Goal: Task Accomplishment & Management: Manage account settings

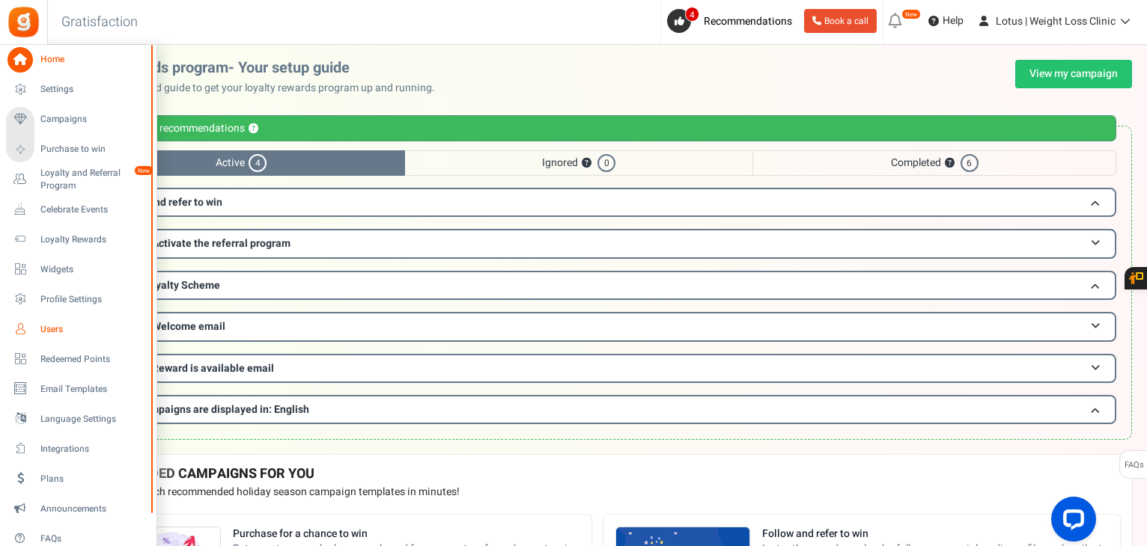
click at [49, 334] on span "Users" at bounding box center [92, 329] width 105 height 13
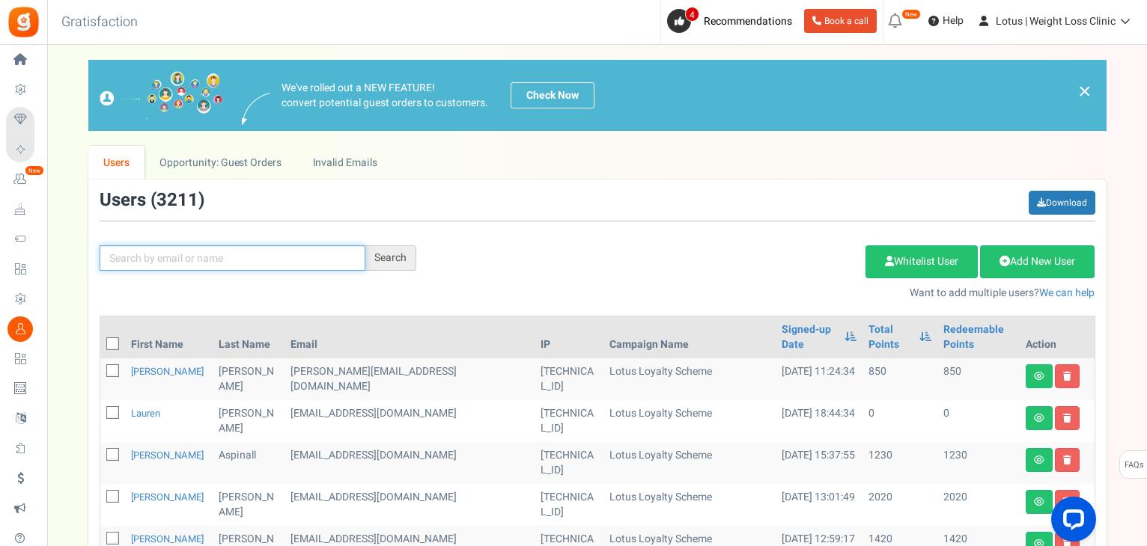
click at [144, 260] on input "text" at bounding box center [233, 258] width 266 height 25
paste input "[PERSON_NAME][EMAIL_ADDRESS][DOMAIN_NAME]"
type input "[PERSON_NAME][EMAIL_ADDRESS][DOMAIN_NAME]"
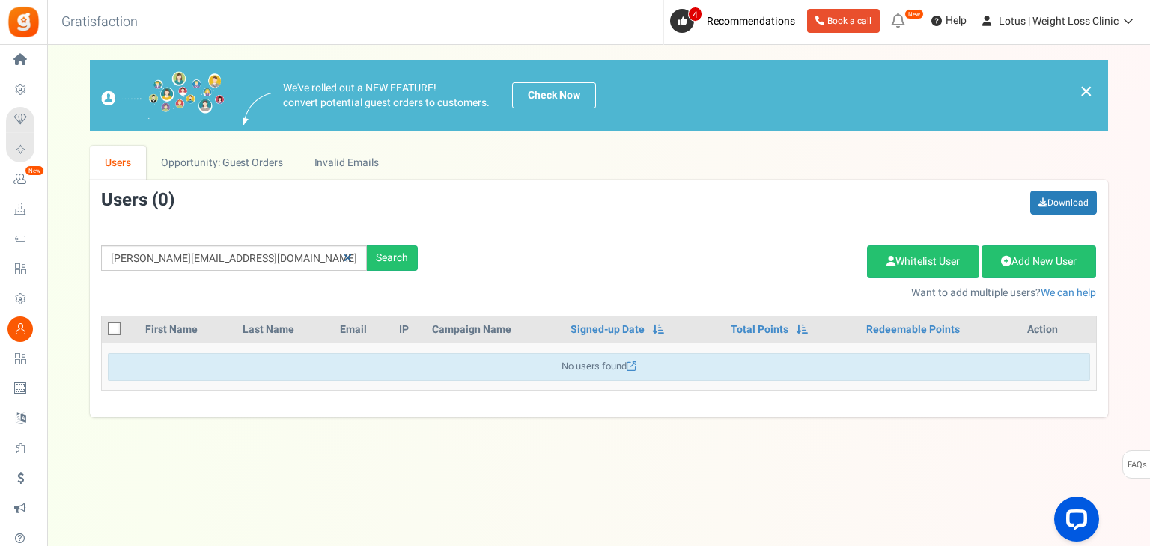
click at [351, 256] on icon at bounding box center [348, 258] width 8 height 10
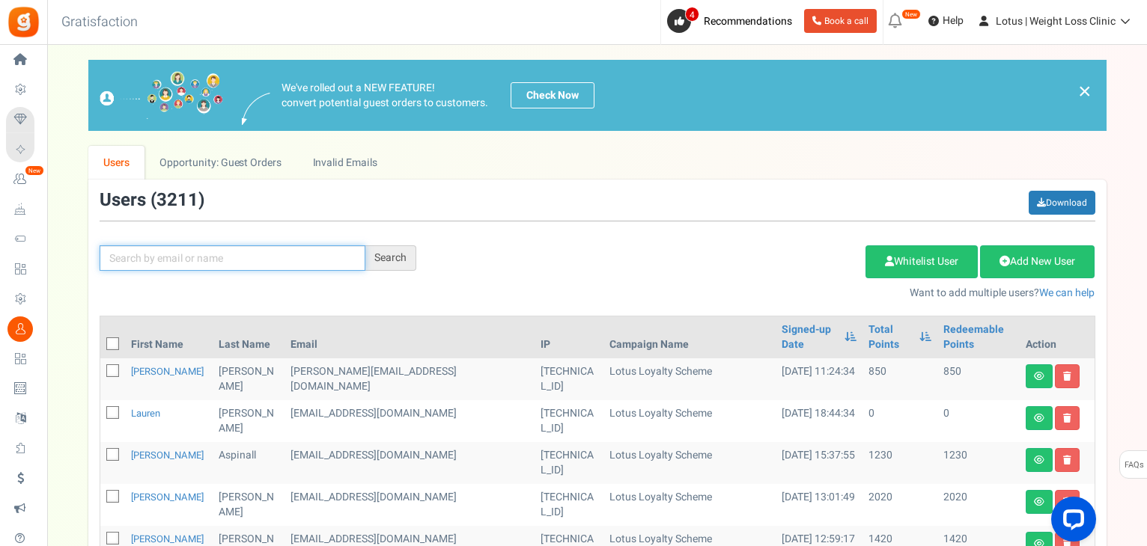
click at [189, 256] on input "text" at bounding box center [233, 258] width 266 height 25
paste input "[PERSON_NAME][EMAIL_ADDRESS][DOMAIN_NAME]"
type input "[PERSON_NAME][EMAIL_ADDRESS][DOMAIN_NAME]"
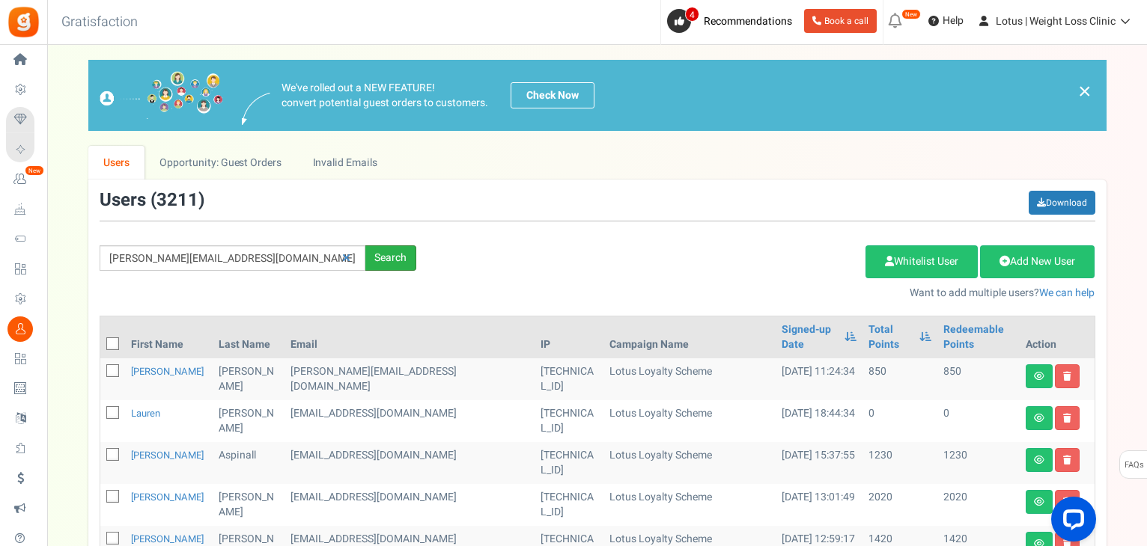
click at [383, 264] on div "Search" at bounding box center [390, 258] width 51 height 25
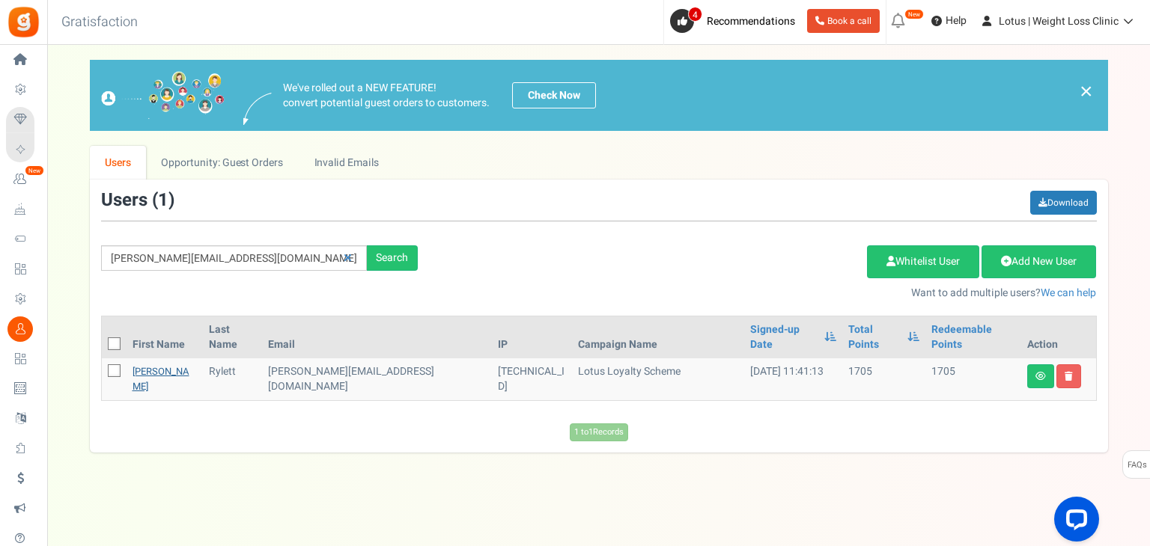
click at [144, 365] on link "[PERSON_NAME]" at bounding box center [160, 379] width 57 height 29
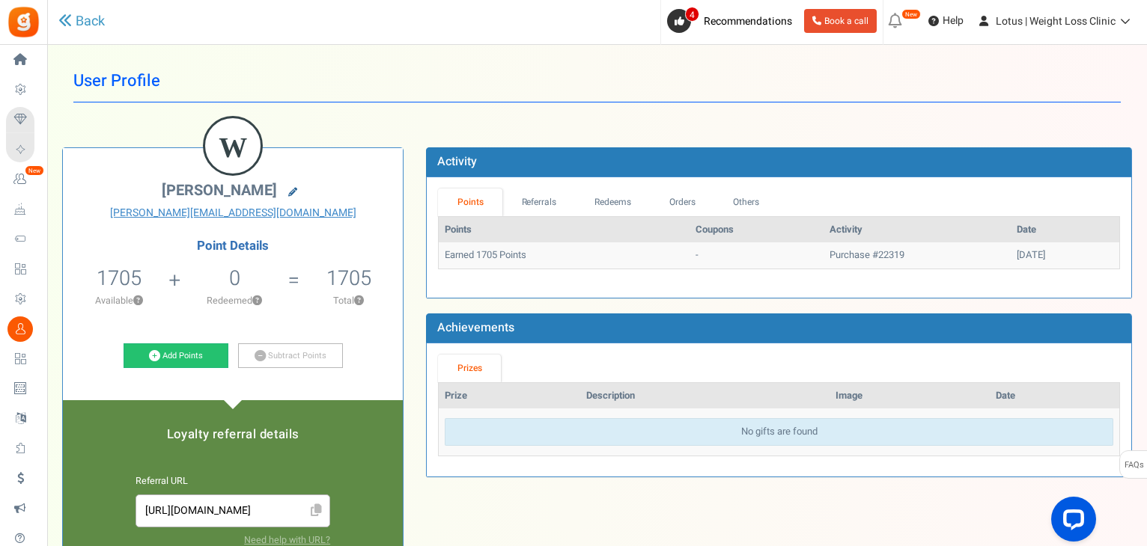
click at [288, 188] on icon at bounding box center [292, 192] width 9 height 9
type input "[PERSON_NAME]"
type input "Rylett"
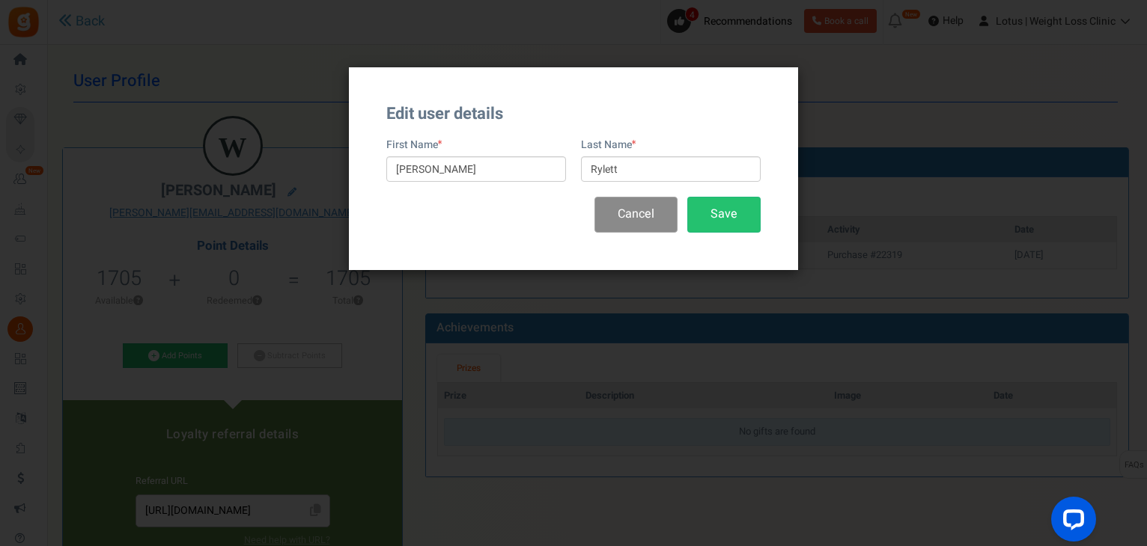
click at [635, 211] on button "Cancel" at bounding box center [635, 214] width 83 height 35
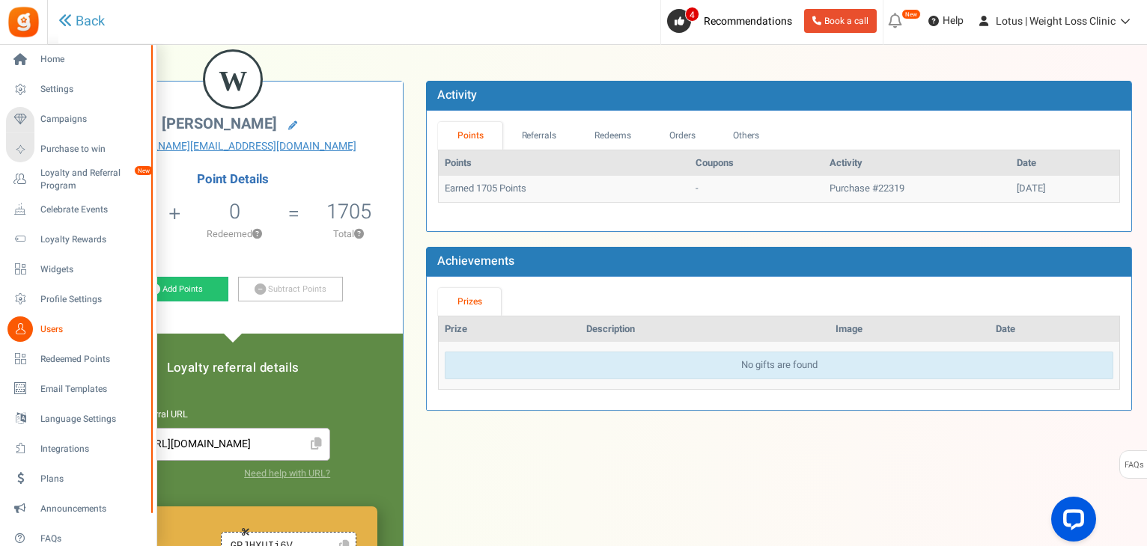
scroll to position [22, 0]
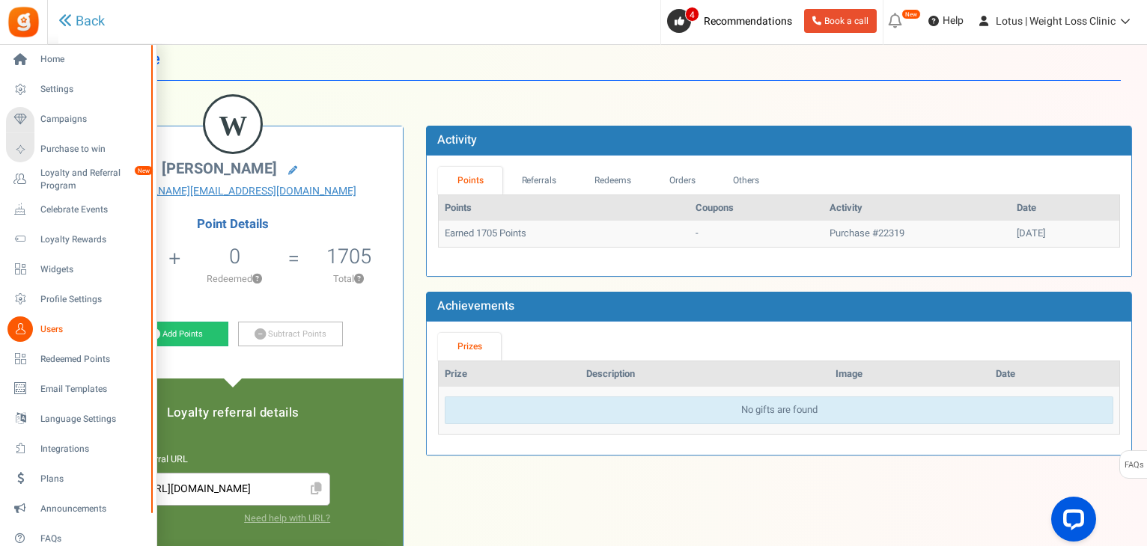
click at [58, 326] on span "Users" at bounding box center [92, 329] width 105 height 13
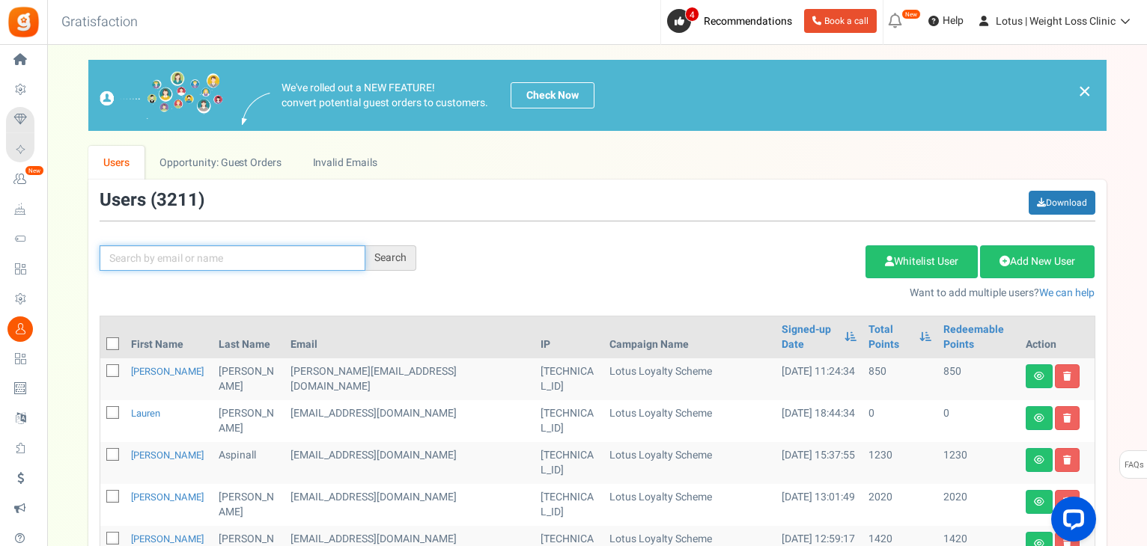
click at [153, 259] on input "text" at bounding box center [233, 258] width 266 height 25
paste input "[PERSON_NAME][EMAIL_ADDRESS][DOMAIN_NAME]"
type input "[PERSON_NAME][EMAIL_ADDRESS][DOMAIN_NAME]"
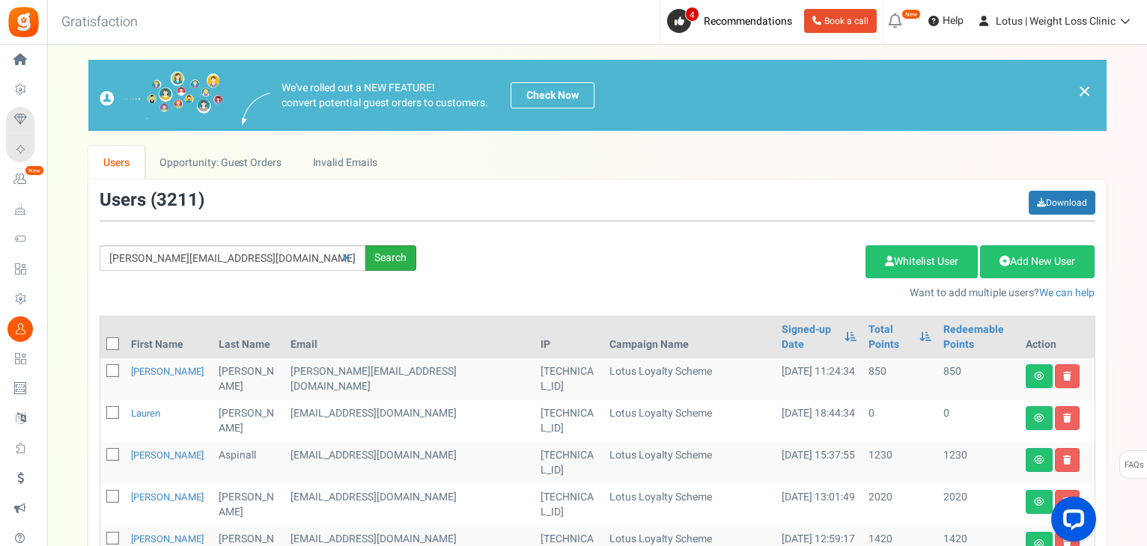
click at [391, 258] on div "Search" at bounding box center [390, 258] width 51 height 25
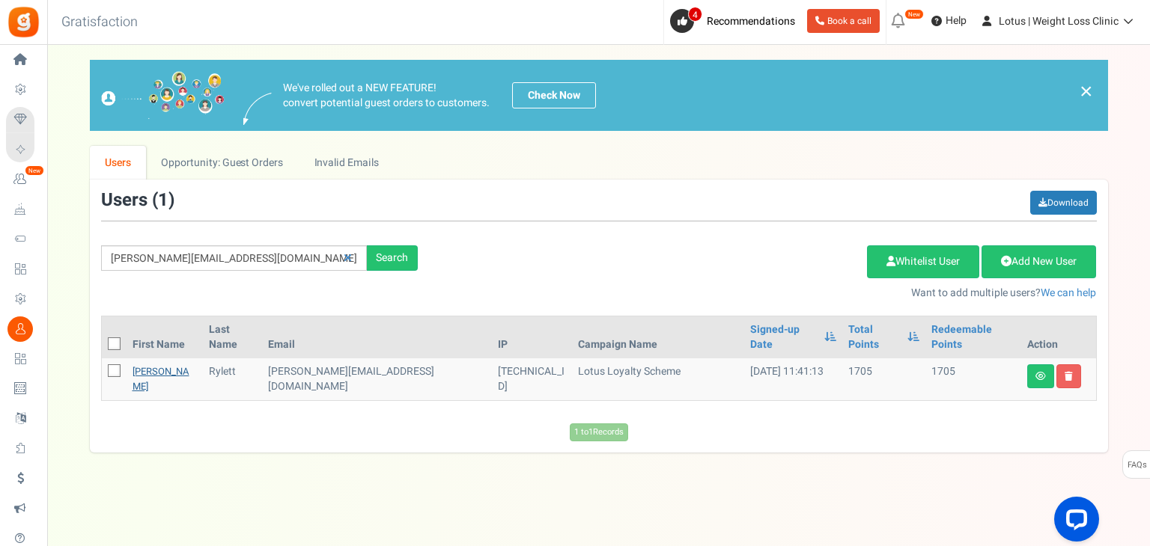
click at [153, 365] on link "[PERSON_NAME]" at bounding box center [160, 379] width 57 height 29
